Goal: Information Seeking & Learning: Learn about a topic

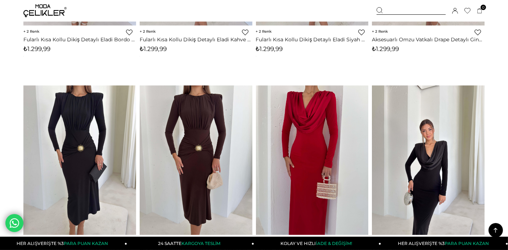
scroll to position [540, 0]
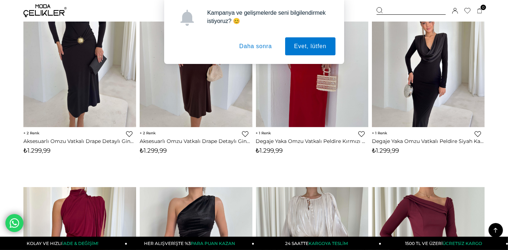
click at [259, 45] on button "Daha sonra" at bounding box center [255, 46] width 51 height 18
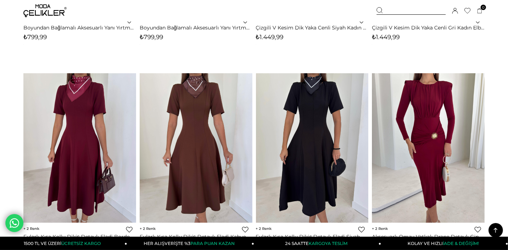
scroll to position [0, 0]
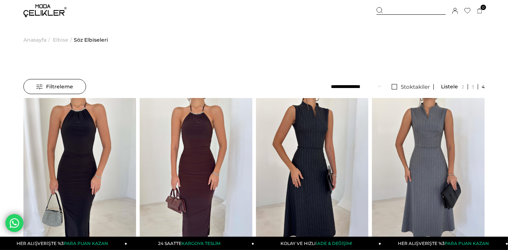
click at [40, 38] on span "Anasayfa" at bounding box center [34, 40] width 23 height 37
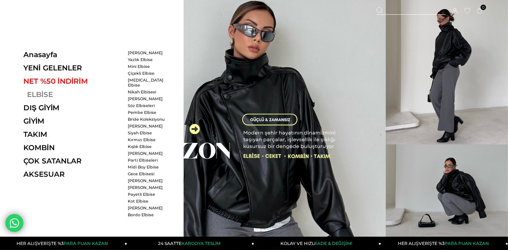
click at [34, 94] on link "ELBİSE" at bounding box center [72, 94] width 99 height 9
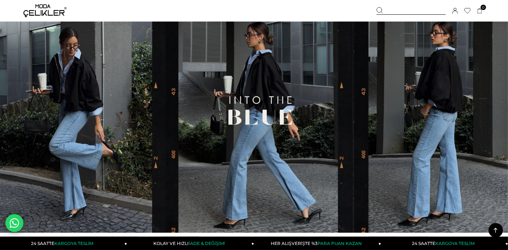
scroll to position [252, 0]
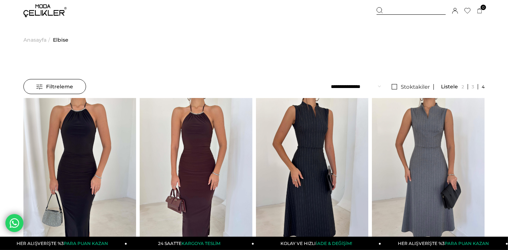
click at [60, 87] on span "Filtreleme" at bounding box center [54, 86] width 37 height 14
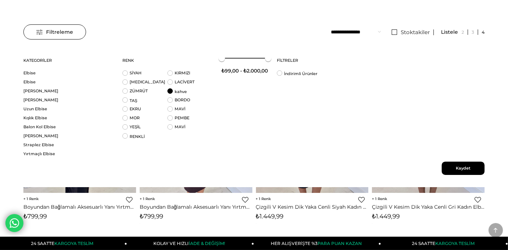
scroll to position [36, 0]
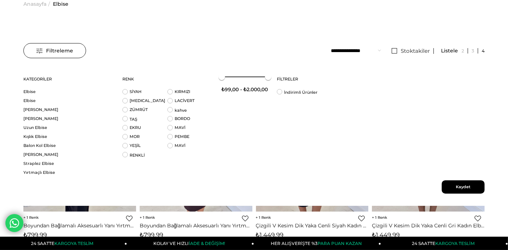
click at [463, 184] on span "Kaydet" at bounding box center [462, 187] width 43 height 13
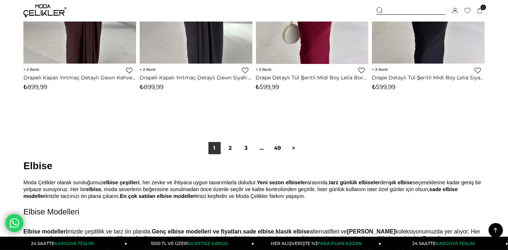
scroll to position [4244, 0]
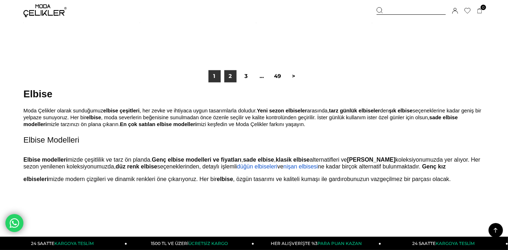
click at [228, 78] on link "2" at bounding box center [230, 76] width 12 height 12
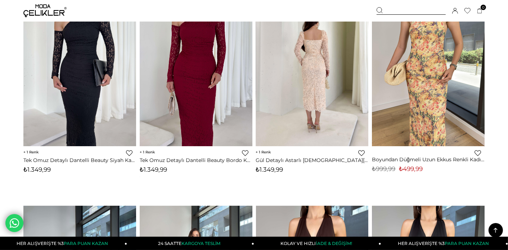
scroll to position [719, 0]
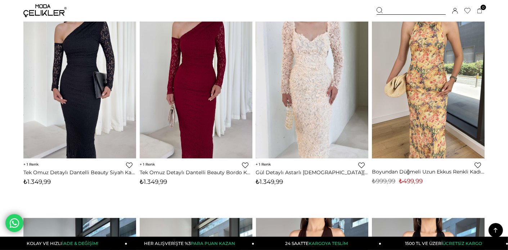
click at [329, 84] on img at bounding box center [312, 84] width 113 height 150
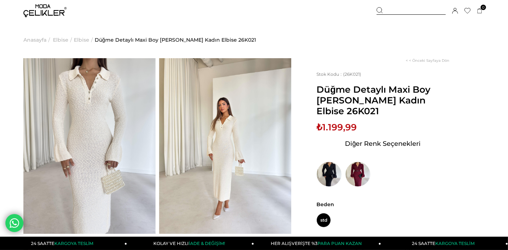
click at [67, 121] on img at bounding box center [89, 146] width 132 height 176
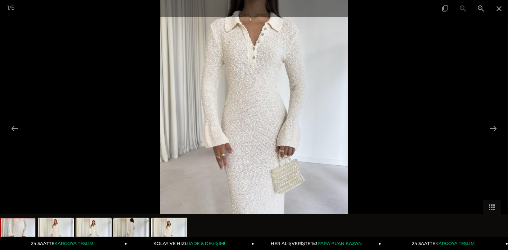
click at [232, 101] on img at bounding box center [254, 125] width 188 height 250
click at [127, 227] on img at bounding box center [131, 232] width 35 height 27
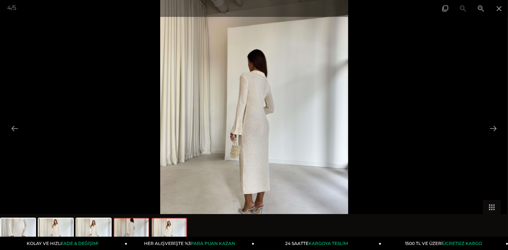
click at [167, 224] on img at bounding box center [169, 232] width 35 height 27
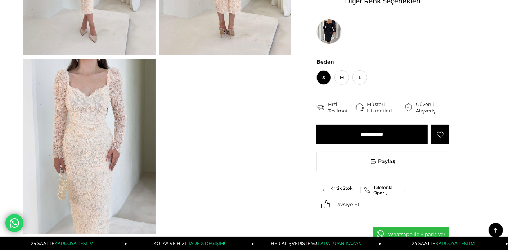
scroll to position [180, 0]
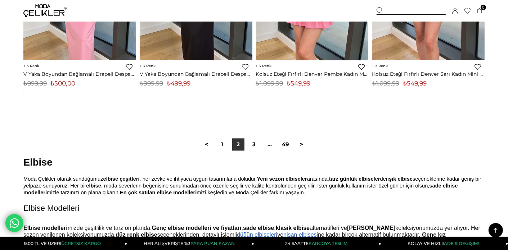
scroll to position [4289, 0]
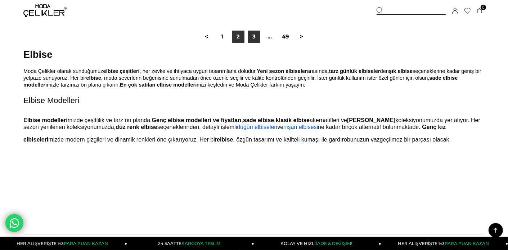
click at [255, 34] on link "3" at bounding box center [254, 37] width 12 height 12
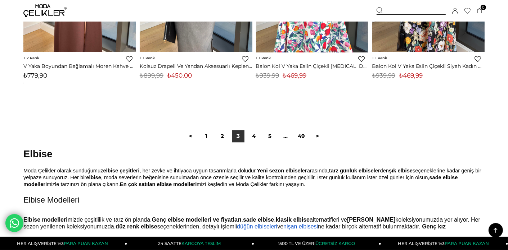
scroll to position [4208, 0]
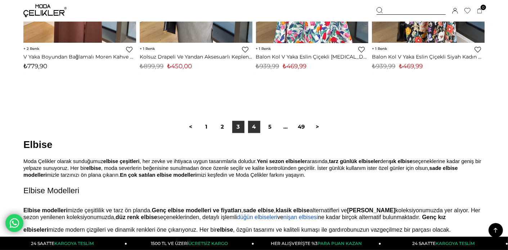
click at [255, 130] on link "4" at bounding box center [254, 127] width 12 height 12
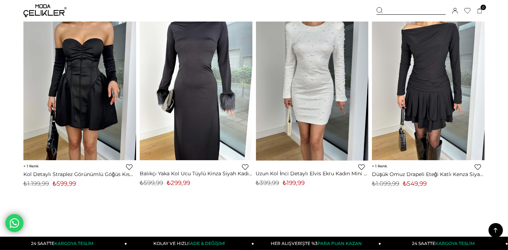
scroll to position [4244, 0]
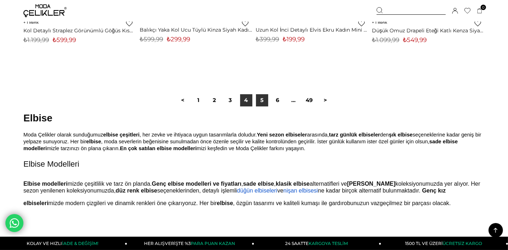
click at [260, 100] on link "5" at bounding box center [262, 100] width 12 height 12
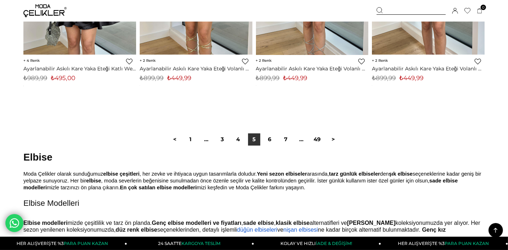
scroll to position [4316, 0]
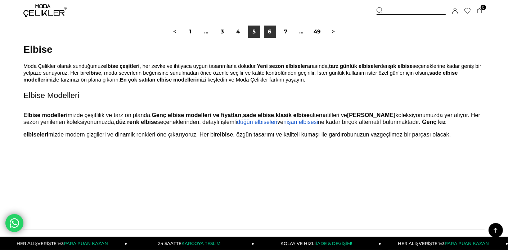
click at [269, 31] on link "6" at bounding box center [270, 32] width 12 height 12
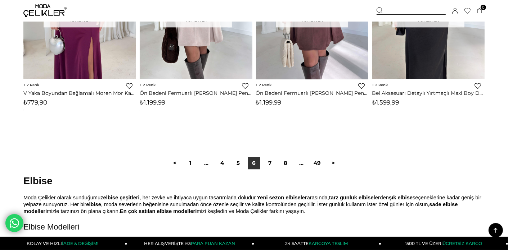
scroll to position [4280, 0]
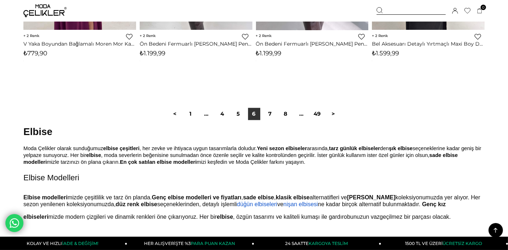
click at [277, 113] on div "< 1 ... 4 5 6 7 8 ... 49 >" at bounding box center [254, 114] width 174 height 12
click at [275, 113] on link "7" at bounding box center [270, 114] width 12 height 12
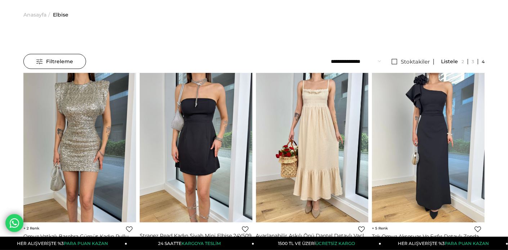
scroll to position [36, 0]
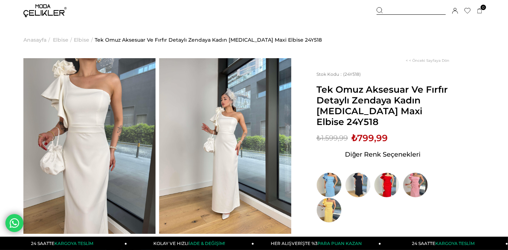
click at [93, 120] on img at bounding box center [89, 146] width 132 height 176
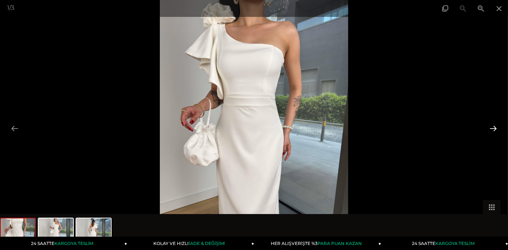
click at [493, 131] on button at bounding box center [492, 129] width 15 height 14
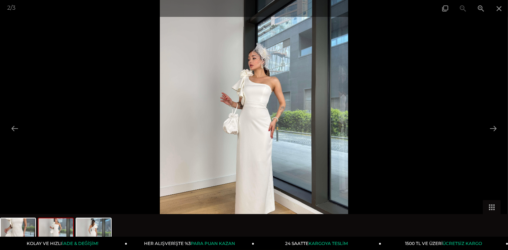
click at [308, 103] on img at bounding box center [254, 125] width 188 height 250
click at [492, 123] on button at bounding box center [492, 129] width 15 height 14
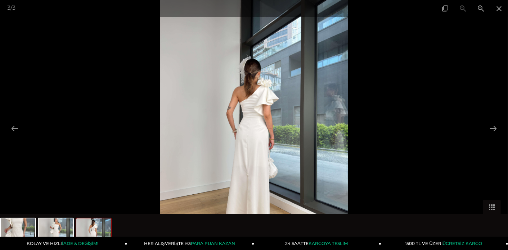
click at [406, 104] on div at bounding box center [254, 125] width 508 height 250
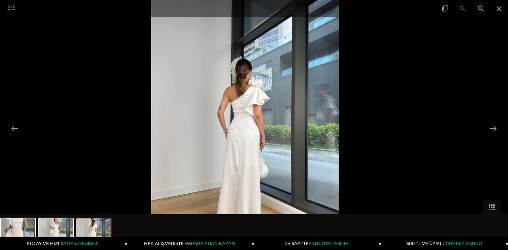
drag, startPoint x: 304, startPoint y: 113, endPoint x: 294, endPoint y: 79, distance: 34.7
click at [294, 79] on img at bounding box center [245, 125] width 188 height 250
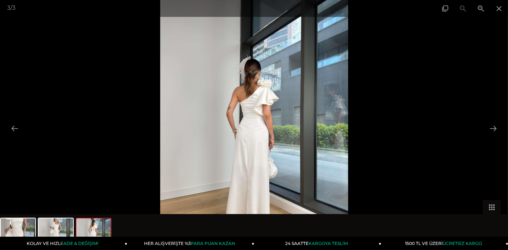
drag, startPoint x: 288, startPoint y: 103, endPoint x: 291, endPoint y: 118, distance: 15.3
click at [288, 118] on img at bounding box center [254, 125] width 188 height 250
click at [457, 44] on div at bounding box center [254, 125] width 508 height 250
click at [499, 10] on span at bounding box center [499, 8] width 18 height 17
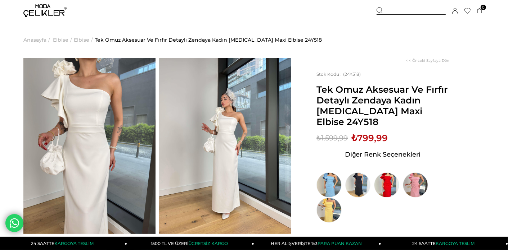
click at [35, 38] on span "Anasayfa" at bounding box center [34, 40] width 23 height 37
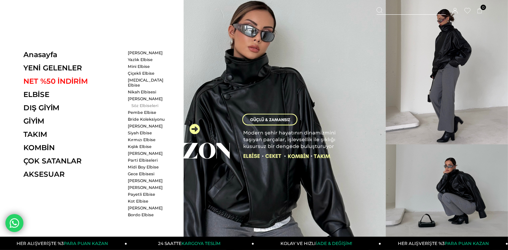
click at [137, 103] on link "Söz Elbiseleri" at bounding box center [148, 105] width 41 height 5
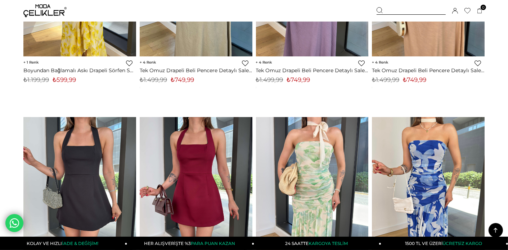
scroll to position [3165, 0]
